Goal: Task Accomplishment & Management: Use online tool/utility

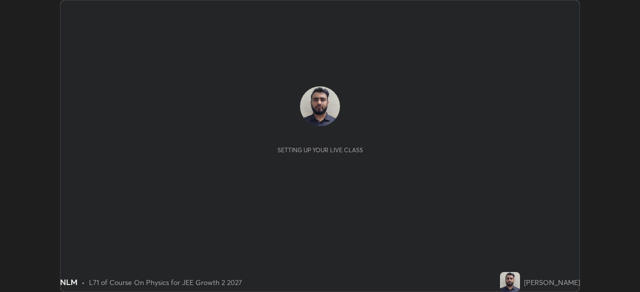
scroll to position [292, 639]
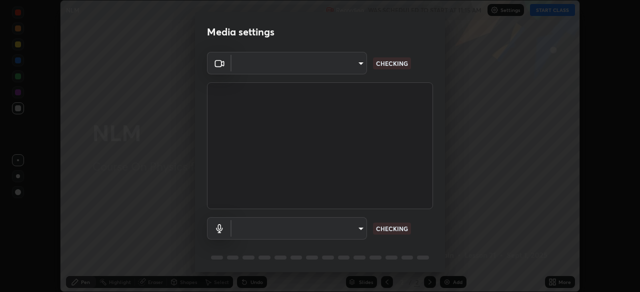
type input "7da4a789ca5c3b289f91b878aebf3769d603dce1d3acf67b661988e88742cb6b"
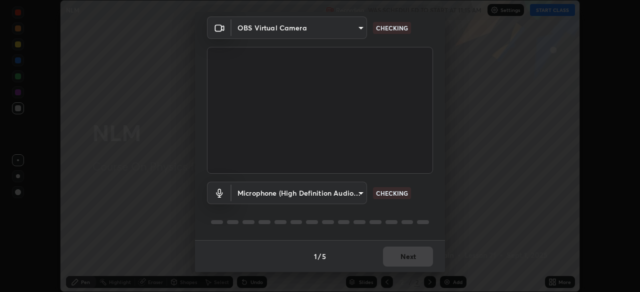
click at [342, 193] on body "Erase all NLM Recording WAS SCHEDULED TO START AT 11:15 AM Settings START CLASS…" at bounding box center [320, 146] width 640 height 292
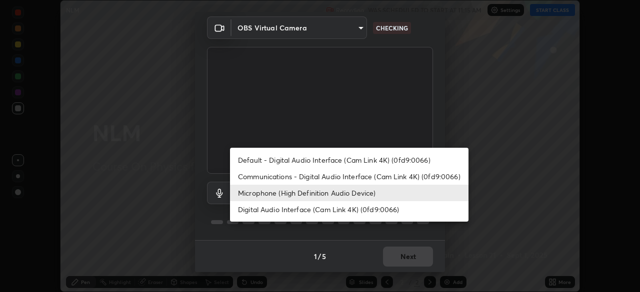
click at [346, 159] on li "Default - Digital Audio Interface (Cam Link 4K) (0fd9:0066)" at bounding box center [349, 160] width 238 height 16
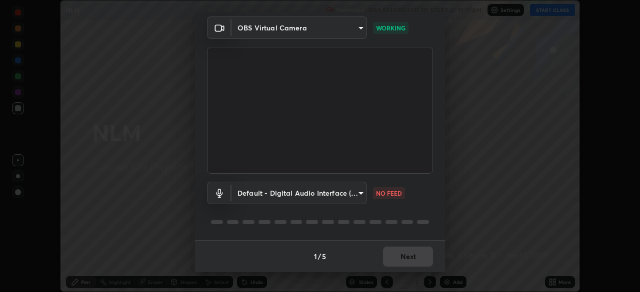
click at [257, 188] on body "Erase all NLM Recording WAS SCHEDULED TO START AT 11:15 AM Settings START CLASS…" at bounding box center [320, 146] width 640 height 292
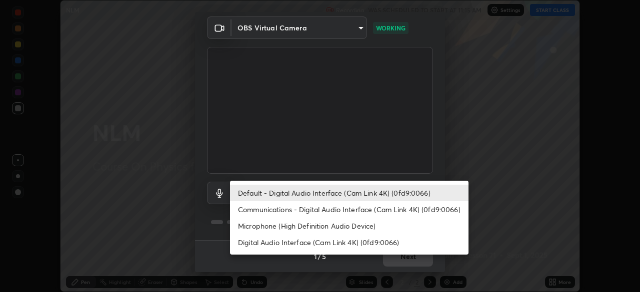
click at [260, 208] on li "Communications - Digital Audio Interface (Cam Link 4K) (0fd9:0066)" at bounding box center [349, 209] width 238 height 16
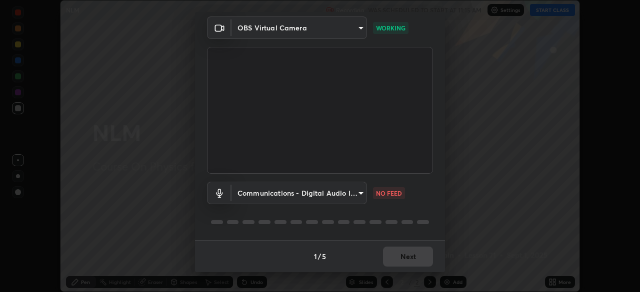
click at [292, 194] on body "Erase all NLM Recording WAS SCHEDULED TO START AT 11:15 AM Settings START CLASS…" at bounding box center [320, 146] width 640 height 292
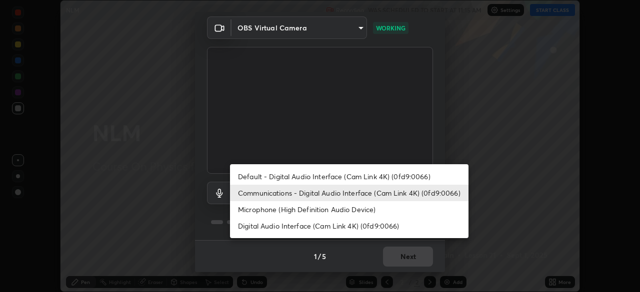
click at [266, 177] on li "Default - Digital Audio Interface (Cam Link 4K) (0fd9:0066)" at bounding box center [349, 176] width 238 height 16
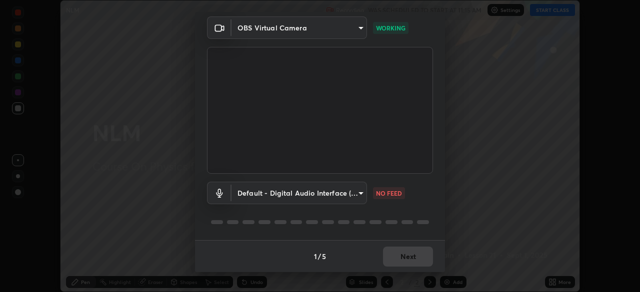
click at [347, 200] on body "Erase all NLM Recording WAS SCHEDULED TO START AT 11:15 AM Settings START CLASS…" at bounding box center [320, 146] width 640 height 292
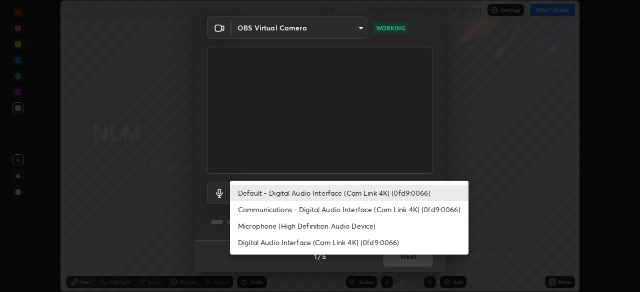
click at [352, 226] on li "Microphone (High Definition Audio Device)" at bounding box center [349, 226] width 238 height 16
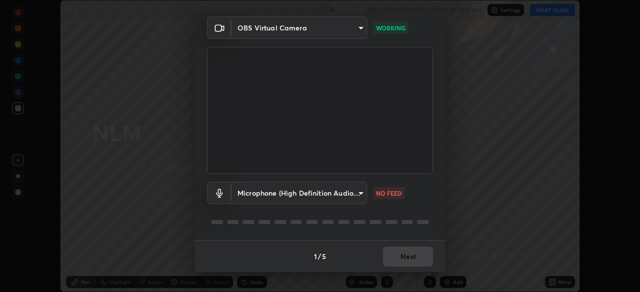
type input "fc50d598a4e82581c73c0281820f68cfb1fb4fdb9e2a923d7e9252219d3fd878"
click at [412, 261] on button "Next" at bounding box center [408, 257] width 50 height 20
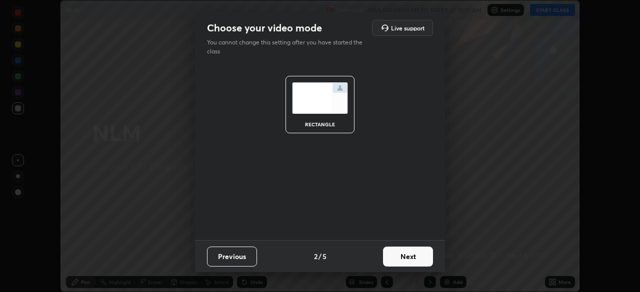
click at [420, 258] on button "Next" at bounding box center [408, 257] width 50 height 20
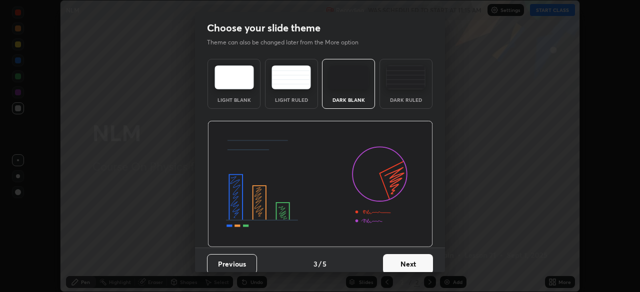
click at [420, 258] on button "Next" at bounding box center [408, 264] width 50 height 20
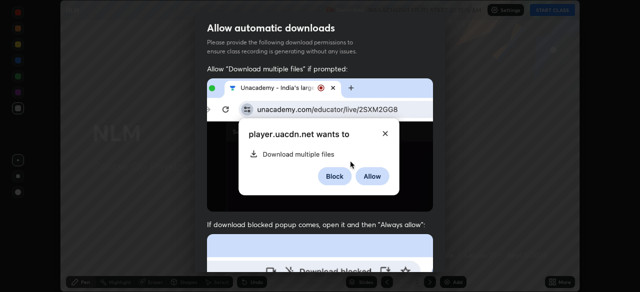
click at [437, 259] on div "Allow "Download multiple files" if prompted: If download blocked popup comes, o…" at bounding box center [320, 274] width 250 height 421
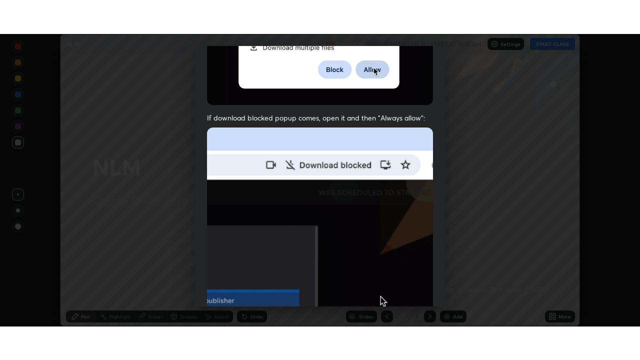
scroll to position [239, 0]
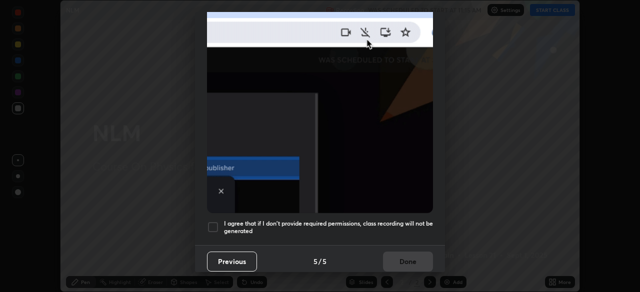
click at [218, 225] on div at bounding box center [213, 227] width 12 height 12
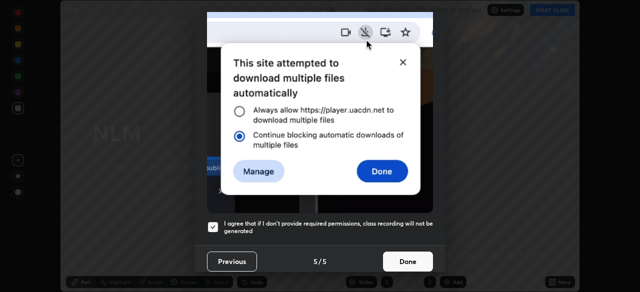
click at [406, 259] on button "Done" at bounding box center [408, 262] width 50 height 20
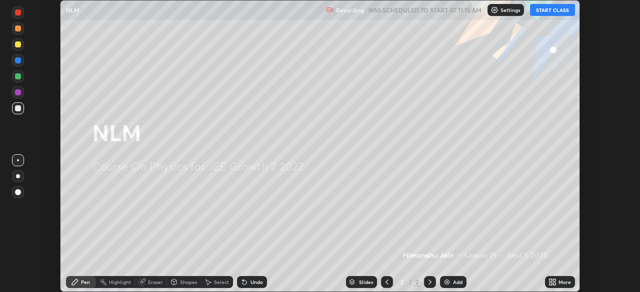
click at [550, 13] on button "START CLASS" at bounding box center [552, 10] width 45 height 12
click at [559, 286] on div "More" at bounding box center [560, 282] width 30 height 12
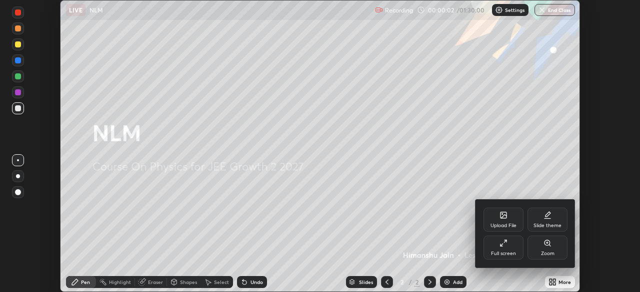
click at [501, 252] on div "Full screen" at bounding box center [503, 253] width 25 height 5
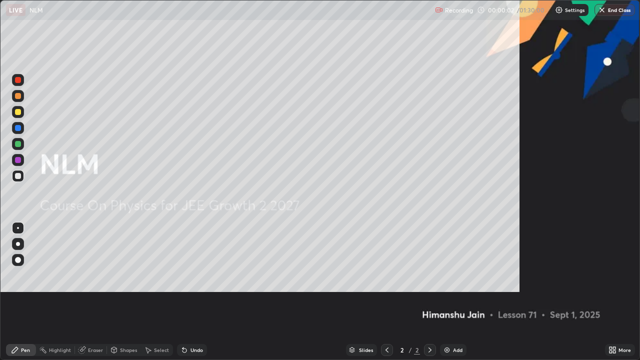
scroll to position [360, 640]
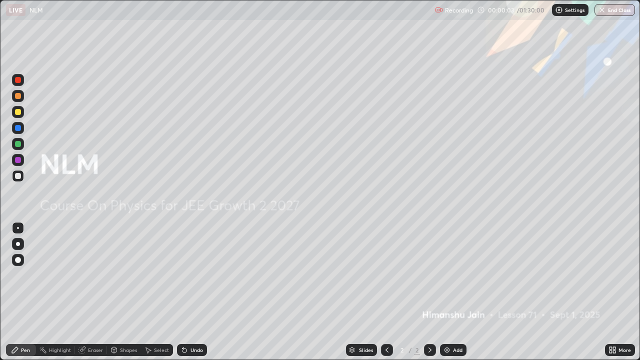
click at [454, 292] on div "Add" at bounding box center [457, 349] width 9 height 5
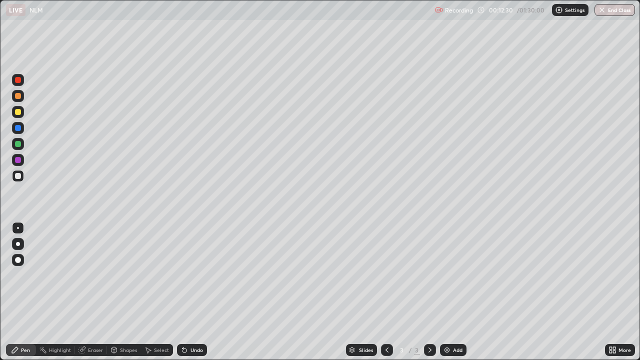
click at [128, 292] on div "Shapes" at bounding box center [128, 349] width 17 height 5
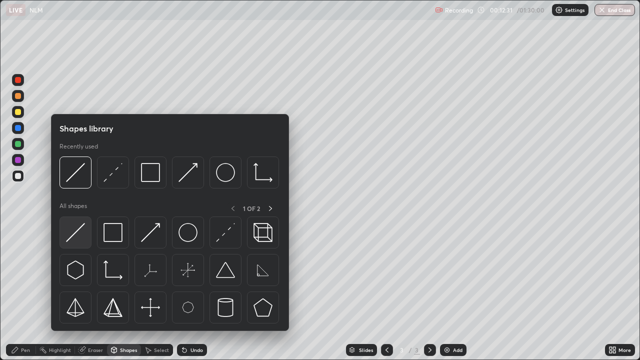
click at [81, 235] on img at bounding box center [75, 232] width 19 height 19
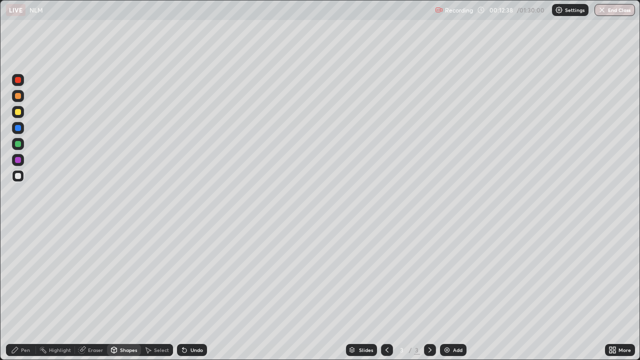
click at [122, 292] on div "Shapes" at bounding box center [128, 349] width 17 height 5
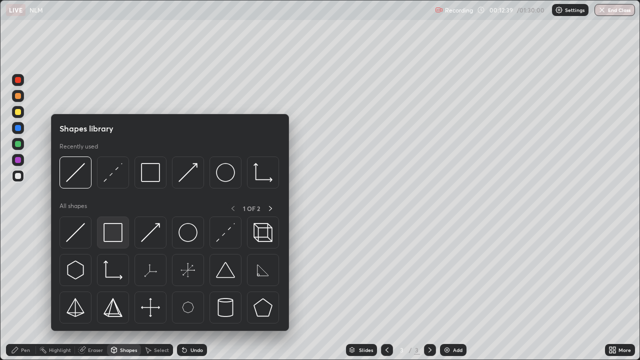
click at [120, 235] on img at bounding box center [112, 232] width 19 height 19
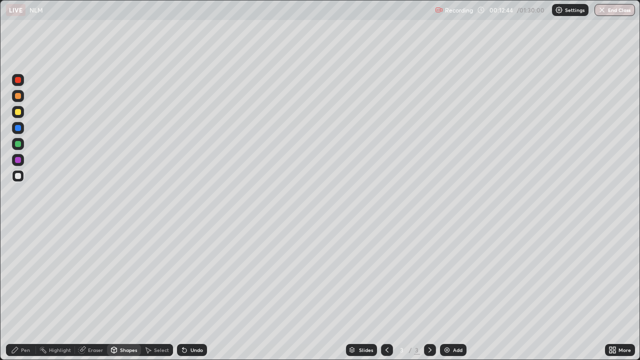
click at [123, 292] on div "Shapes" at bounding box center [128, 349] width 17 height 5
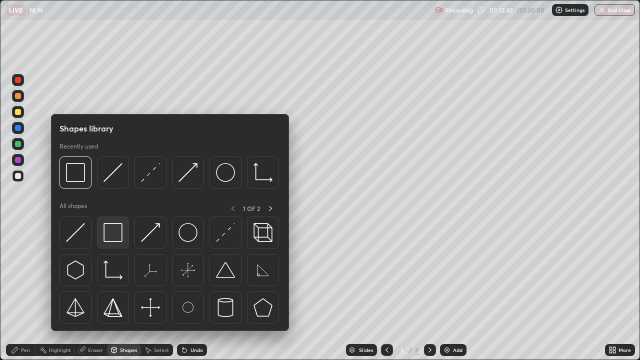
click at [114, 235] on img at bounding box center [112, 232] width 19 height 19
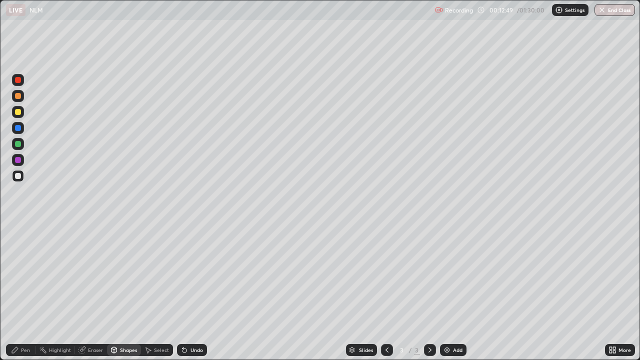
click at [20, 292] on div "Pen" at bounding box center [21, 350] width 30 height 12
click at [128, 292] on div "Shapes" at bounding box center [124, 350] width 34 height 12
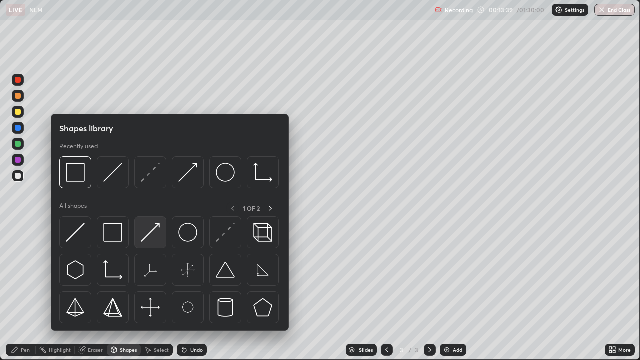
click at [150, 231] on img at bounding box center [150, 232] width 19 height 19
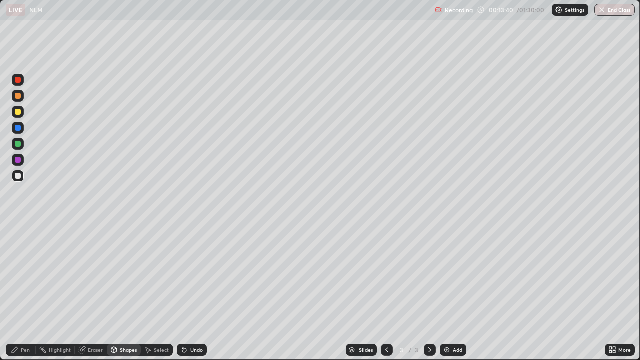
click at [20, 114] on div at bounding box center [18, 112] width 6 height 6
click at [193, 292] on div "Undo" at bounding box center [192, 350] width 30 height 12
click at [24, 292] on div "Pen" at bounding box center [25, 349] width 9 height 5
click at [132, 292] on div "Shapes" at bounding box center [128, 349] width 17 height 5
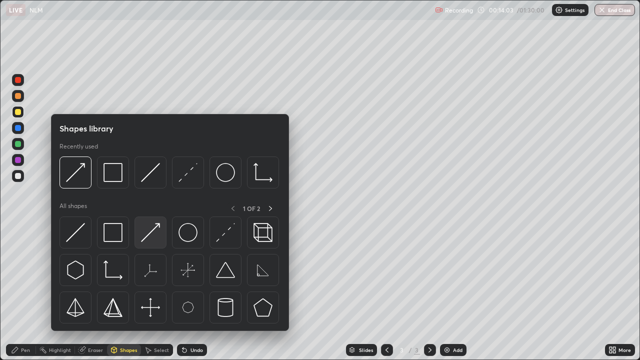
click at [155, 233] on img at bounding box center [150, 232] width 19 height 19
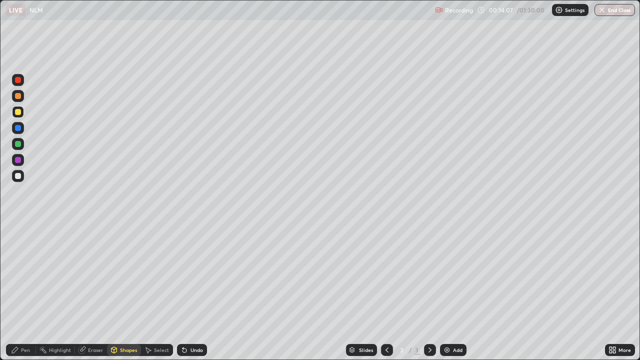
click at [25, 292] on div "Pen" at bounding box center [25, 349] width 9 height 5
click at [200, 292] on div "Undo" at bounding box center [192, 350] width 30 height 12
click at [202, 292] on div "Undo" at bounding box center [192, 350] width 30 height 12
click at [199, 292] on div "Undo" at bounding box center [192, 350] width 30 height 12
click at [192, 292] on div "Undo" at bounding box center [192, 350] width 30 height 12
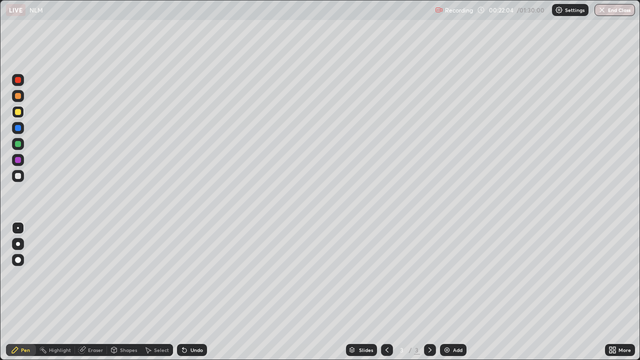
click at [461, 292] on div "Add" at bounding box center [457, 349] width 9 height 5
click at [19, 78] on div at bounding box center [18, 80] width 6 height 6
click at [127, 292] on div "Shapes" at bounding box center [128, 349] width 17 height 5
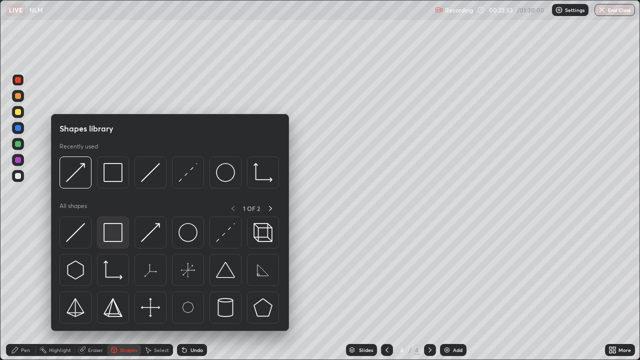
click at [119, 234] on img at bounding box center [112, 232] width 19 height 19
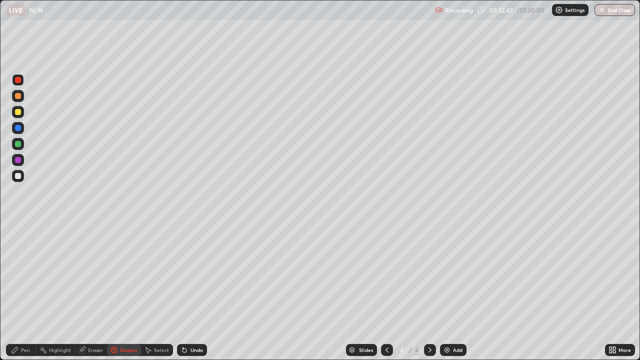
click at [21, 292] on div "Pen" at bounding box center [25, 349] width 9 height 5
click at [126, 292] on div "Shapes" at bounding box center [128, 349] width 17 height 5
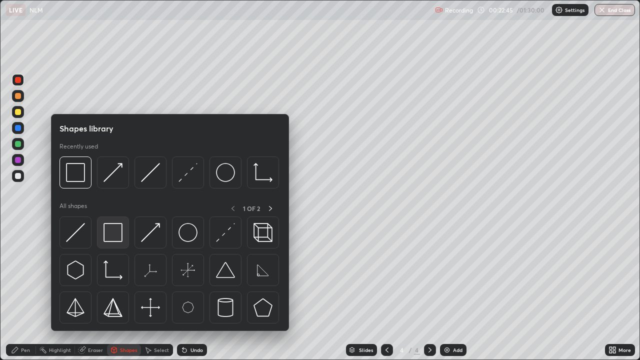
click at [117, 237] on img at bounding box center [112, 232] width 19 height 19
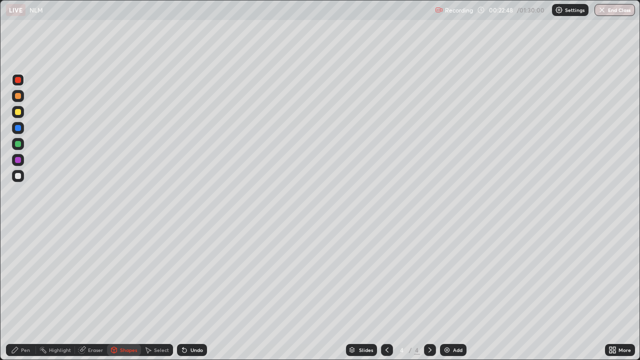
click at [27, 292] on div "Pen" at bounding box center [25, 349] width 9 height 5
click at [197, 292] on div "Undo" at bounding box center [196, 349] width 12 height 5
click at [160, 292] on div "Select" at bounding box center [161, 349] width 15 height 5
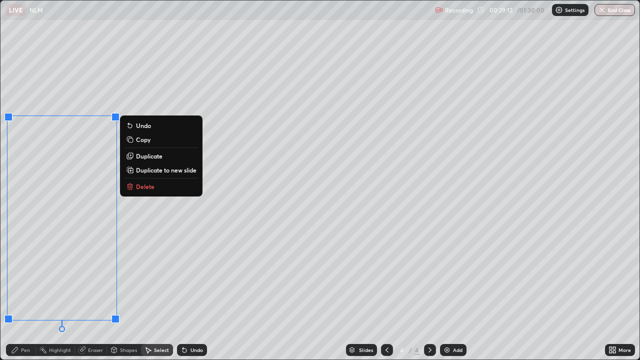
click at [140, 292] on div "0 ° Undo Copy Duplicate Duplicate to new slide Delete" at bounding box center [319, 179] width 639 height 359
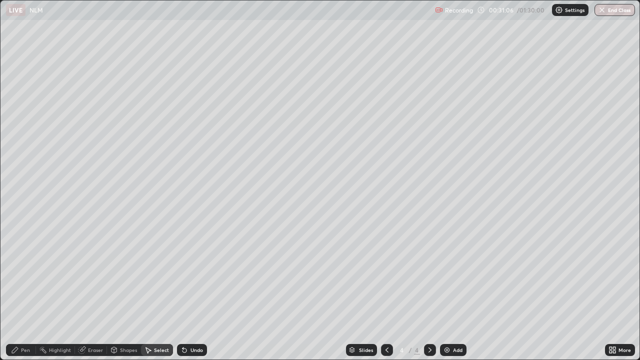
click at [178, 263] on div "0 ° Undo Copy Duplicate Duplicate to new slide Delete" at bounding box center [319, 179] width 639 height 359
click at [173, 238] on div "0 ° Undo Copy Duplicate Duplicate to new slide Delete" at bounding box center [319, 179] width 639 height 359
click at [161, 292] on div "0 ° Undo Copy Duplicate Duplicate to new slide Delete" at bounding box center [319, 179] width 639 height 359
click at [144, 292] on div "0 ° Undo Copy Duplicate Duplicate to new slide Delete" at bounding box center [319, 179] width 639 height 359
click at [22, 292] on div "Pen" at bounding box center [25, 349] width 9 height 5
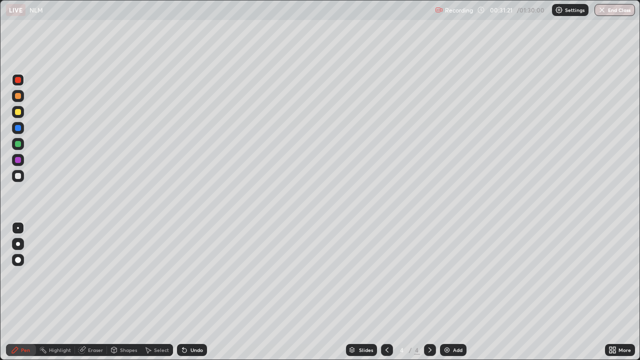
click at [20, 175] on div at bounding box center [18, 176] width 6 height 6
click at [99, 292] on div "Eraser" at bounding box center [91, 350] width 32 height 12
click at [180, 292] on div "Undo" at bounding box center [192, 350] width 30 height 12
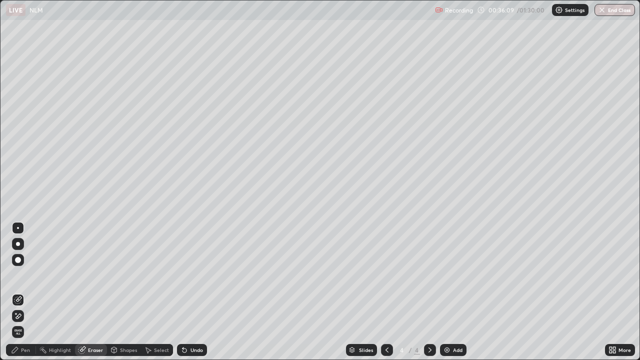
click at [24, 292] on div "Pen" at bounding box center [25, 349] width 9 height 5
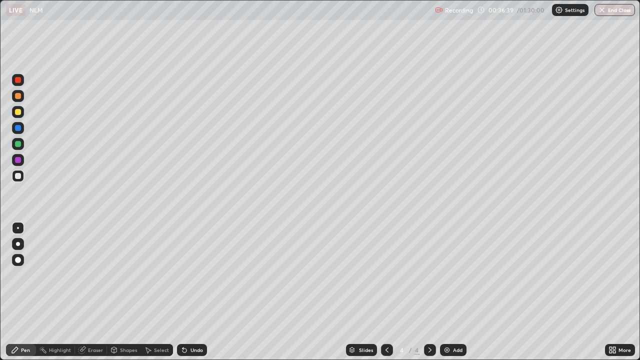
click at [20, 159] on div at bounding box center [18, 160] width 6 height 6
click at [196, 292] on div "Undo" at bounding box center [192, 350] width 30 height 12
click at [192, 292] on div "Undo" at bounding box center [196, 349] width 12 height 5
click at [21, 111] on div at bounding box center [18, 112] width 12 height 12
click at [199, 292] on div "Undo" at bounding box center [196, 349] width 12 height 5
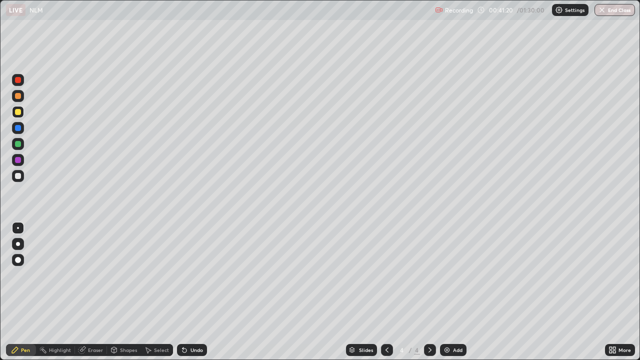
click at [201, 292] on div "Undo" at bounding box center [196, 349] width 12 height 5
click at [167, 292] on div "Select" at bounding box center [161, 349] width 15 height 5
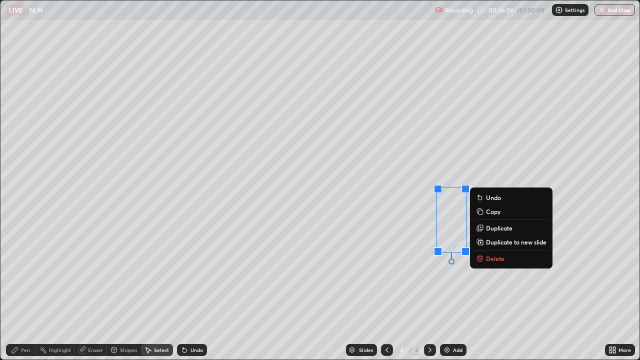
click at [25, 292] on div "Pen" at bounding box center [25, 349] width 9 height 5
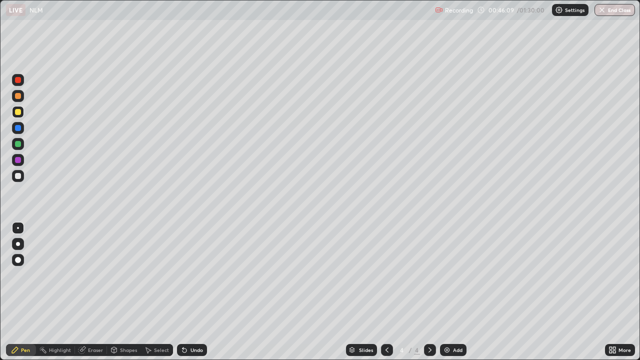
click at [161, 292] on div "Select" at bounding box center [161, 349] width 15 height 5
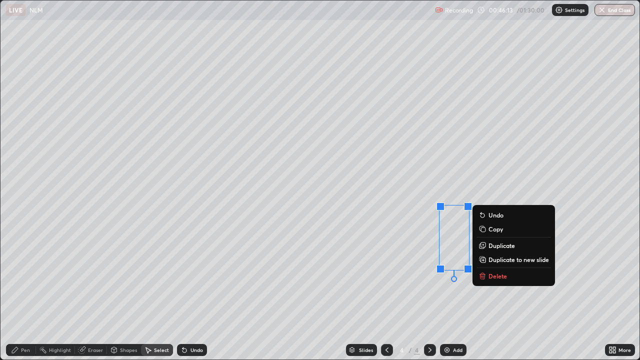
click at [25, 292] on div "Pen" at bounding box center [25, 349] width 9 height 5
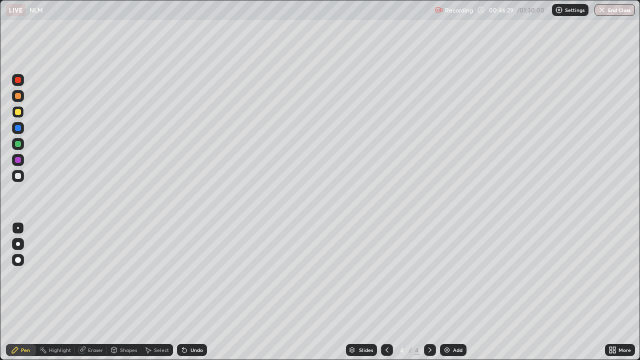
click at [15, 175] on div at bounding box center [18, 176] width 6 height 6
click at [101, 292] on div "Eraser" at bounding box center [91, 350] width 32 height 12
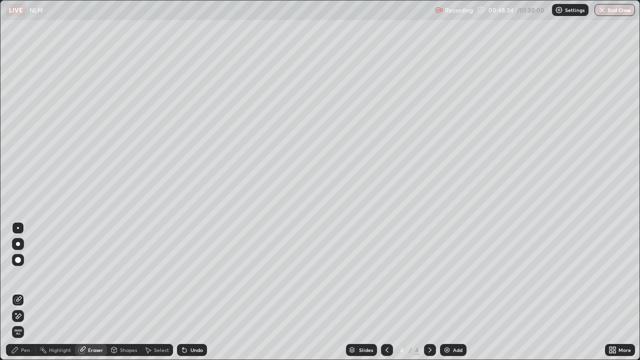
click at [31, 292] on div "Pen" at bounding box center [21, 350] width 30 height 12
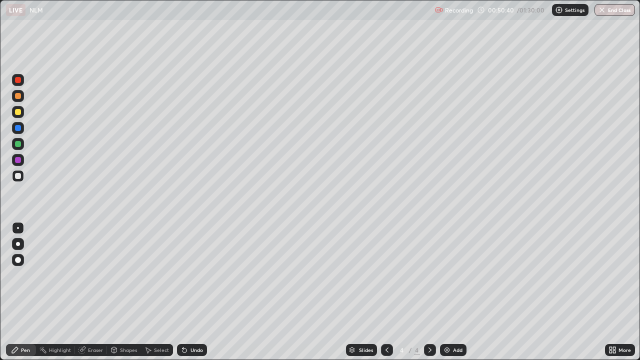
click at [453, 292] on div "Add" at bounding box center [453, 350] width 26 height 12
click at [186, 292] on icon at bounding box center [184, 350] width 8 height 8
click at [22, 110] on div at bounding box center [18, 112] width 12 height 12
click at [199, 292] on div "Undo" at bounding box center [196, 349] width 12 height 5
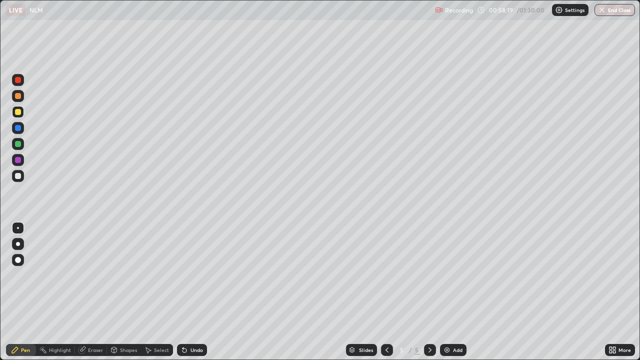
click at [18, 144] on div at bounding box center [18, 144] width 6 height 6
click at [453, 292] on div "Add" at bounding box center [457, 349] width 9 height 5
click at [193, 292] on div "Undo" at bounding box center [192, 350] width 30 height 12
click at [17, 112] on div at bounding box center [18, 112] width 6 height 6
click at [195, 292] on div "Undo" at bounding box center [192, 350] width 30 height 12
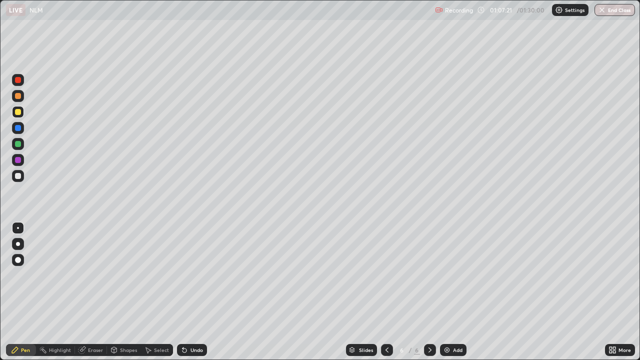
click at [192, 292] on div "Undo" at bounding box center [192, 350] width 30 height 12
click at [193, 292] on div "Undo" at bounding box center [192, 350] width 30 height 12
click at [18, 95] on div at bounding box center [18, 96] width 6 height 6
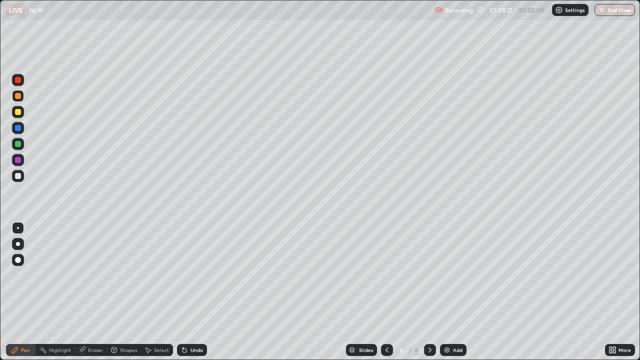
click at [21, 81] on div at bounding box center [18, 80] width 12 height 12
click at [17, 95] on div at bounding box center [18, 96] width 6 height 6
click at [18, 158] on div at bounding box center [18, 160] width 6 height 6
click at [200, 292] on div "Undo" at bounding box center [196, 349] width 12 height 5
click at [451, 292] on div "Add" at bounding box center [453, 350] width 26 height 12
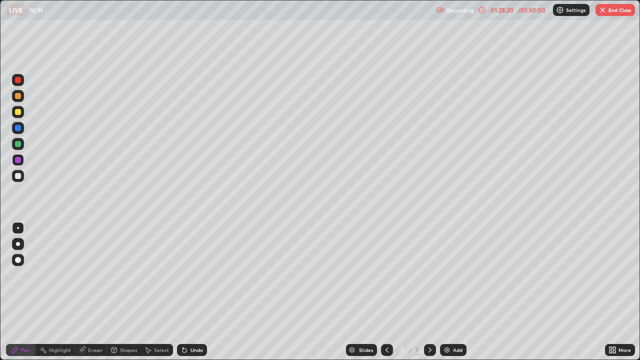
click at [611, 9] on button "End Class" at bounding box center [614, 10] width 39 height 12
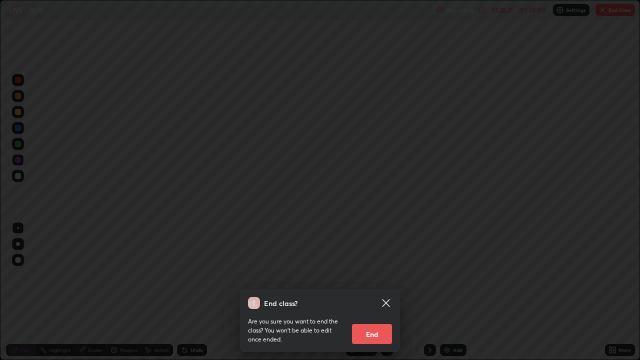
click at [374, 292] on button "End" at bounding box center [372, 334] width 40 height 20
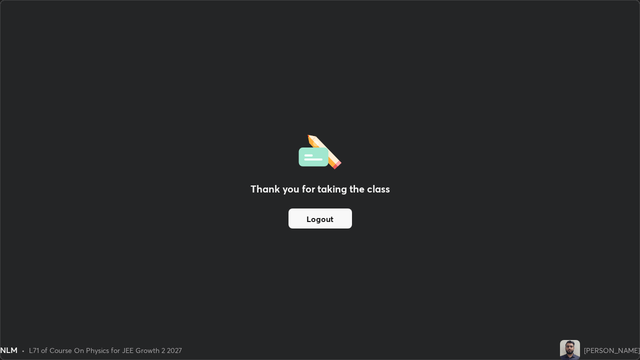
click at [324, 213] on button "Logout" at bounding box center [319, 218] width 63 height 20
